Goal: Find specific page/section: Find specific page/section

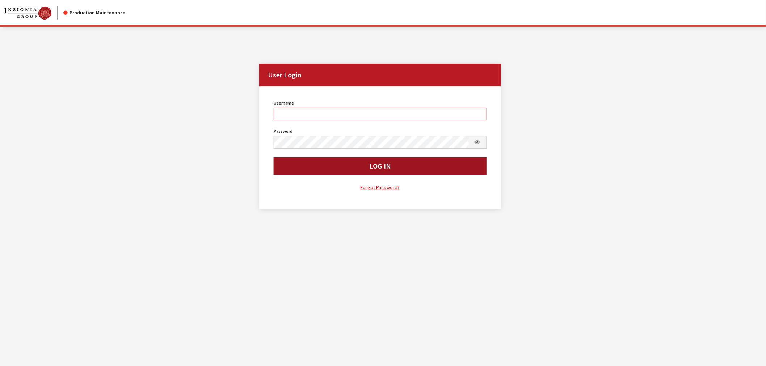
type input "kcallahan"
click at [362, 167] on button "Log In" at bounding box center [380, 165] width 213 height 17
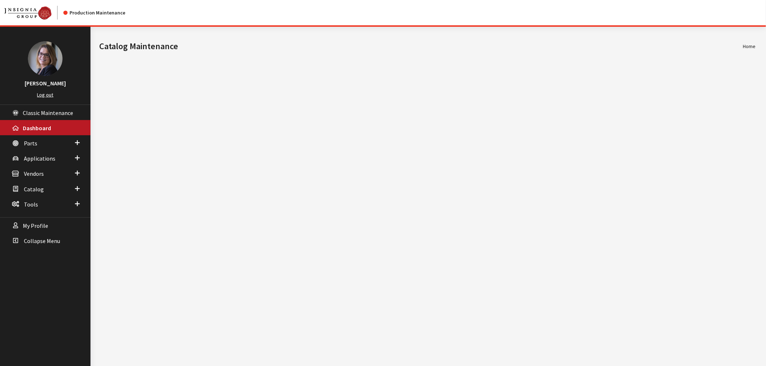
click at [51, 96] on link "Log out" at bounding box center [45, 95] width 16 height 7
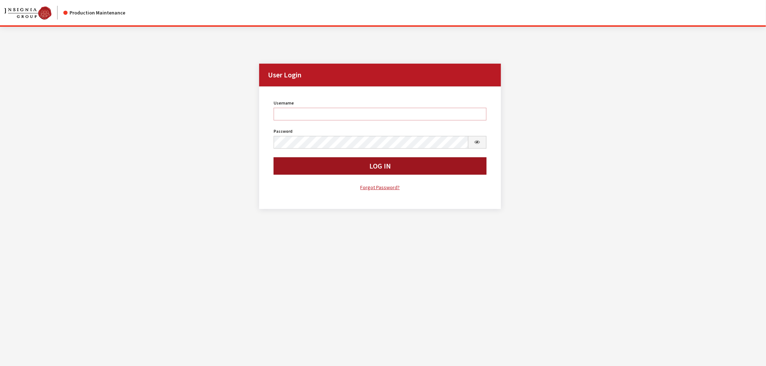
type input "kcallahan"
click at [336, 163] on button "Log In" at bounding box center [380, 165] width 213 height 17
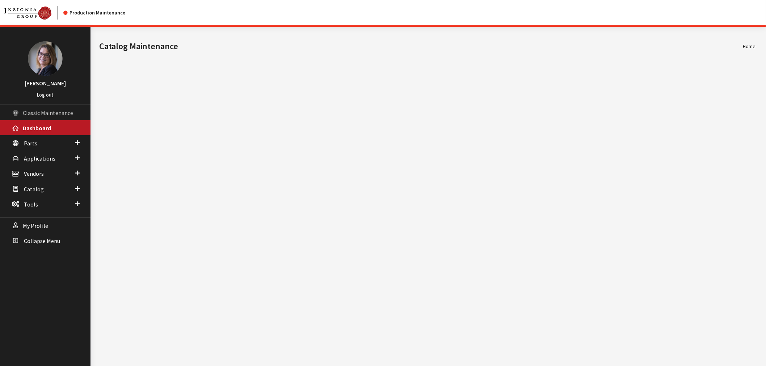
click at [56, 112] on span "Classic Maintenance" at bounding box center [48, 112] width 50 height 7
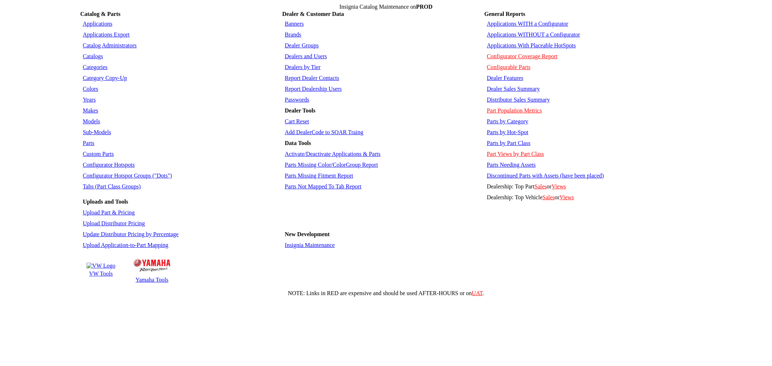
click at [512, 140] on link "Parts by Part Class" at bounding box center [508, 143] width 43 height 6
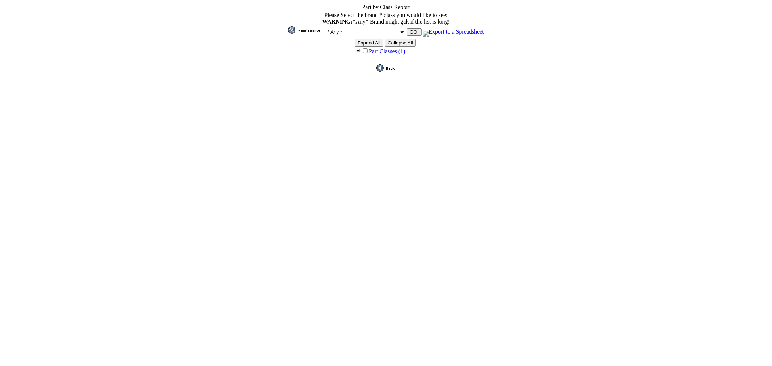
click at [358, 48] on img at bounding box center [358, 50] width 7 height 7
click at [366, 58] on img at bounding box center [362, 58] width 7 height 7
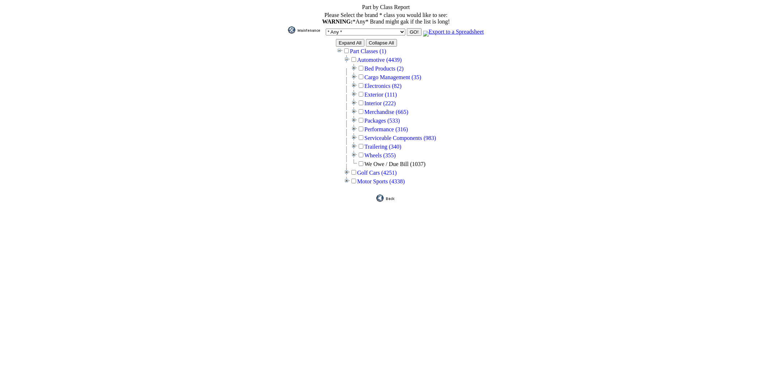
click at [353, 41] on input "Expand All" at bounding box center [350, 43] width 29 height 8
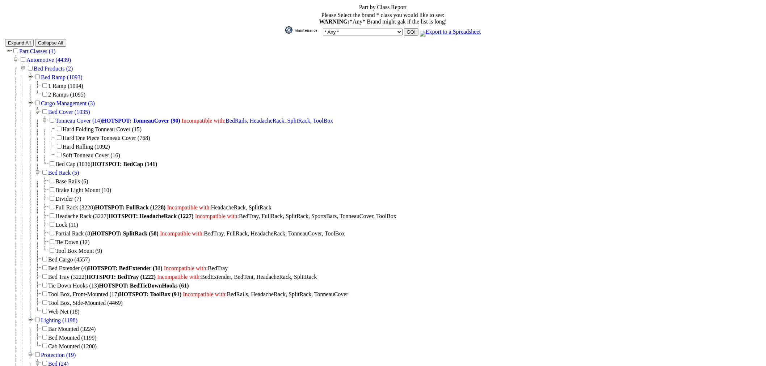
click at [465, 116] on div "Tonneau Cover (14) HOTSPOT: TonneauCover (90) Incompatible with: BedRails, Head…" at bounding box center [383, 142] width 756 height 52
